Goal: Find contact information: Find contact information

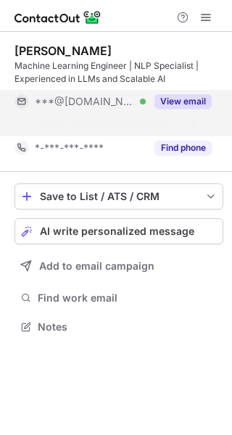
scroll to position [294, 232]
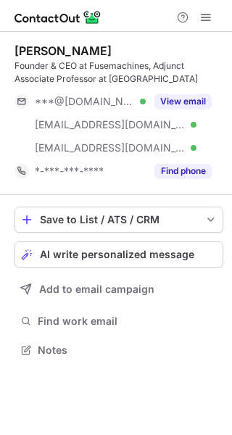
scroll to position [340, 232]
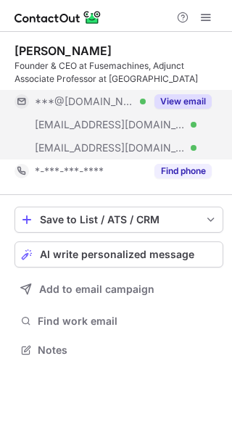
click at [191, 99] on button "View email" at bounding box center [183, 101] width 57 height 15
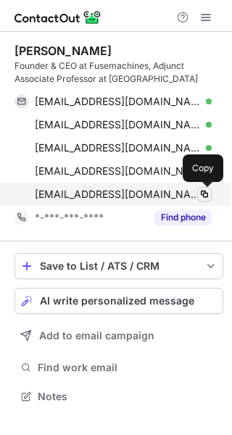
click at [205, 197] on span at bounding box center [205, 195] width 12 height 12
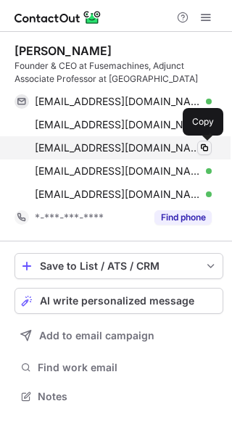
click at [203, 149] on span at bounding box center [205, 148] width 12 height 12
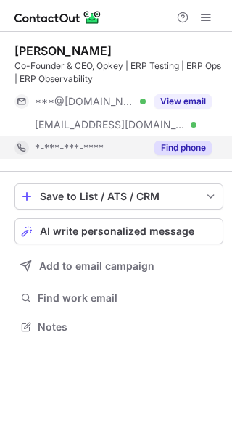
scroll to position [317, 232]
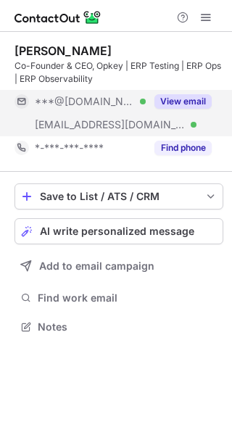
click at [188, 103] on button "View email" at bounding box center [183, 101] width 57 height 15
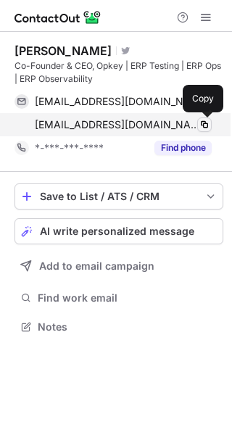
click at [203, 126] on span at bounding box center [205, 125] width 12 height 12
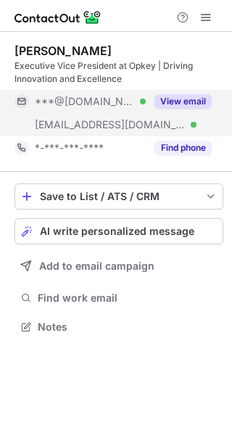
scroll to position [317, 232]
click at [181, 95] on button "View email" at bounding box center [183, 101] width 57 height 15
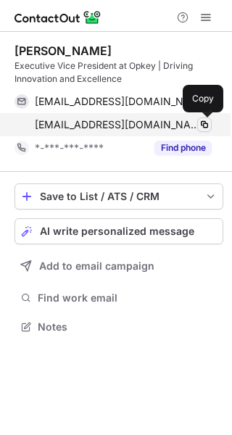
click at [199, 126] on span at bounding box center [205, 125] width 12 height 12
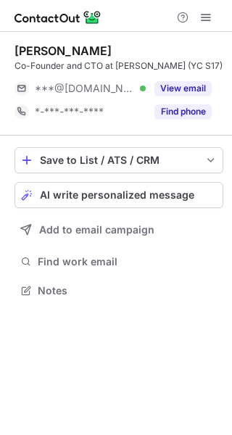
scroll to position [281, 232]
